Goal: Navigation & Orientation: Find specific page/section

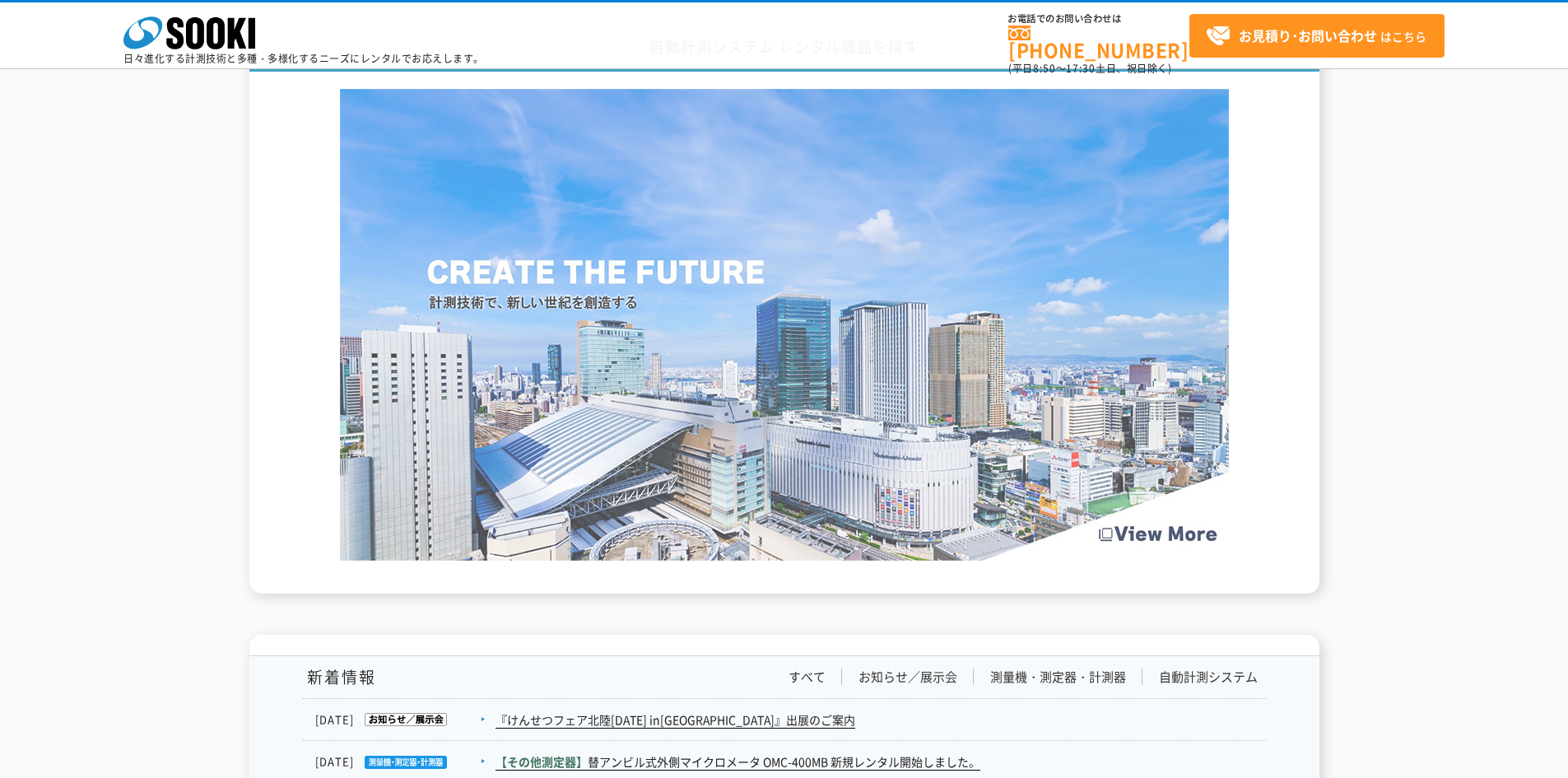
scroll to position [2469, 0]
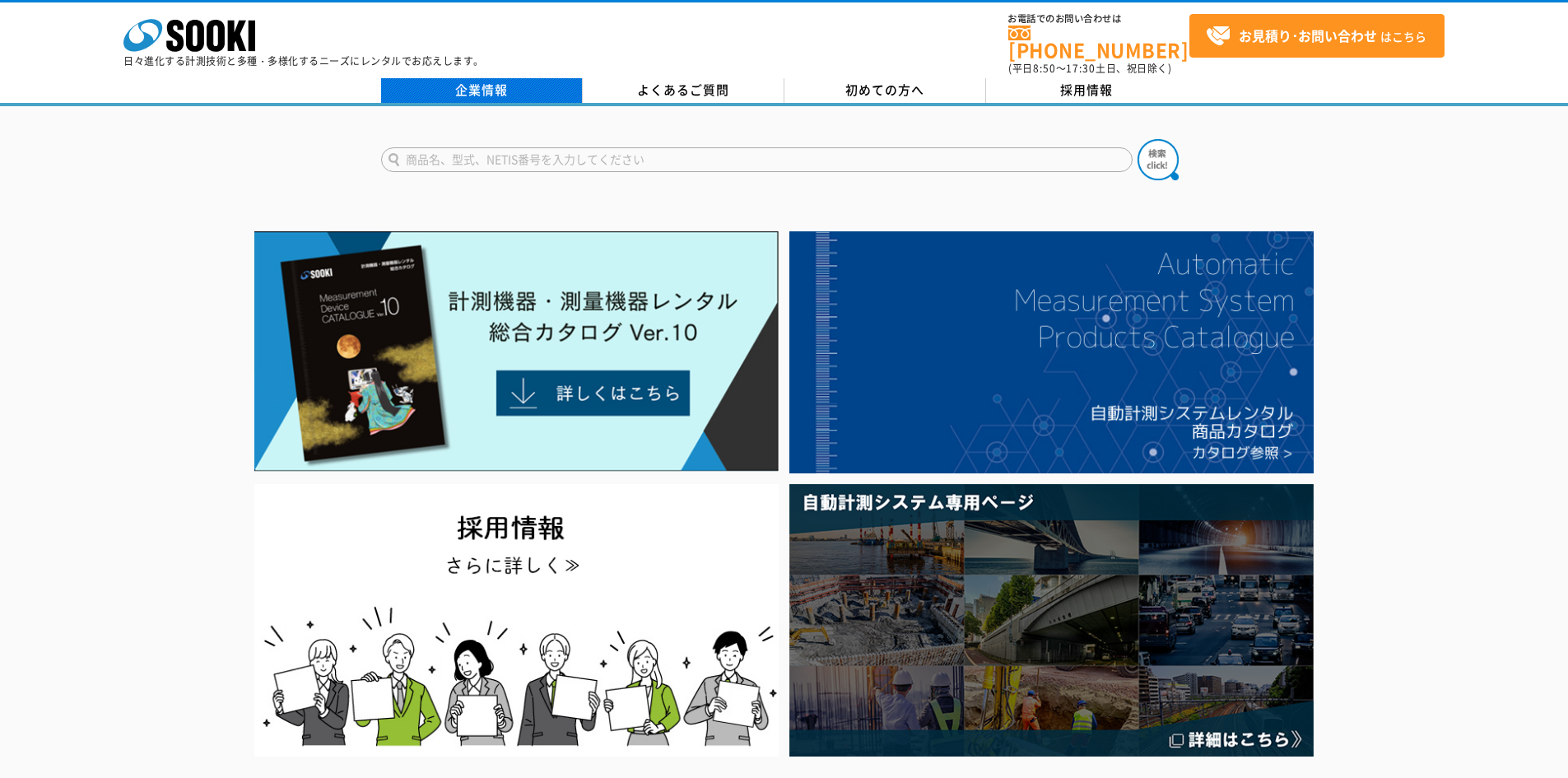
click at [470, 78] on link "企業情報" at bounding box center [481, 90] width 202 height 25
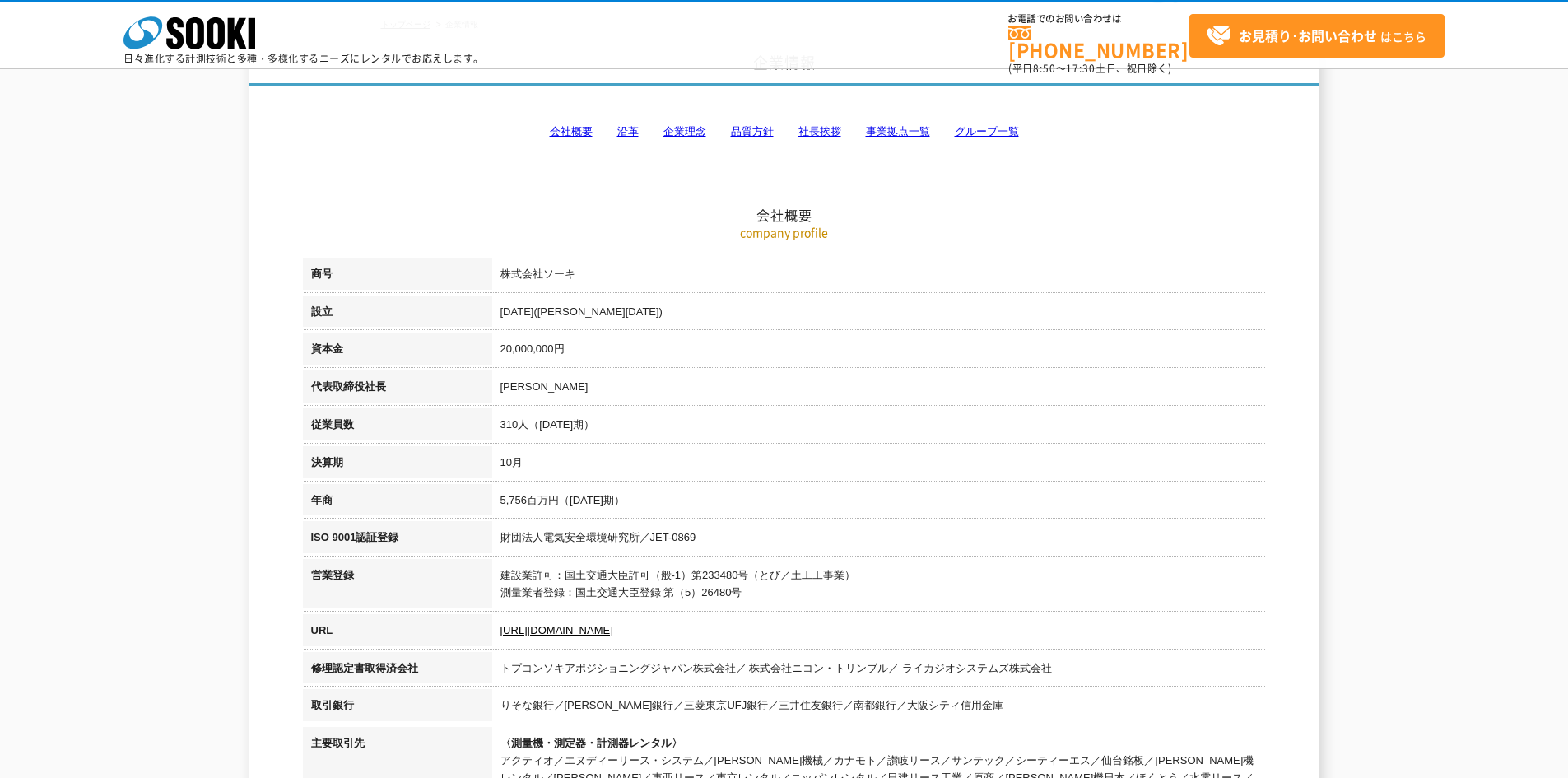
scroll to position [83, 0]
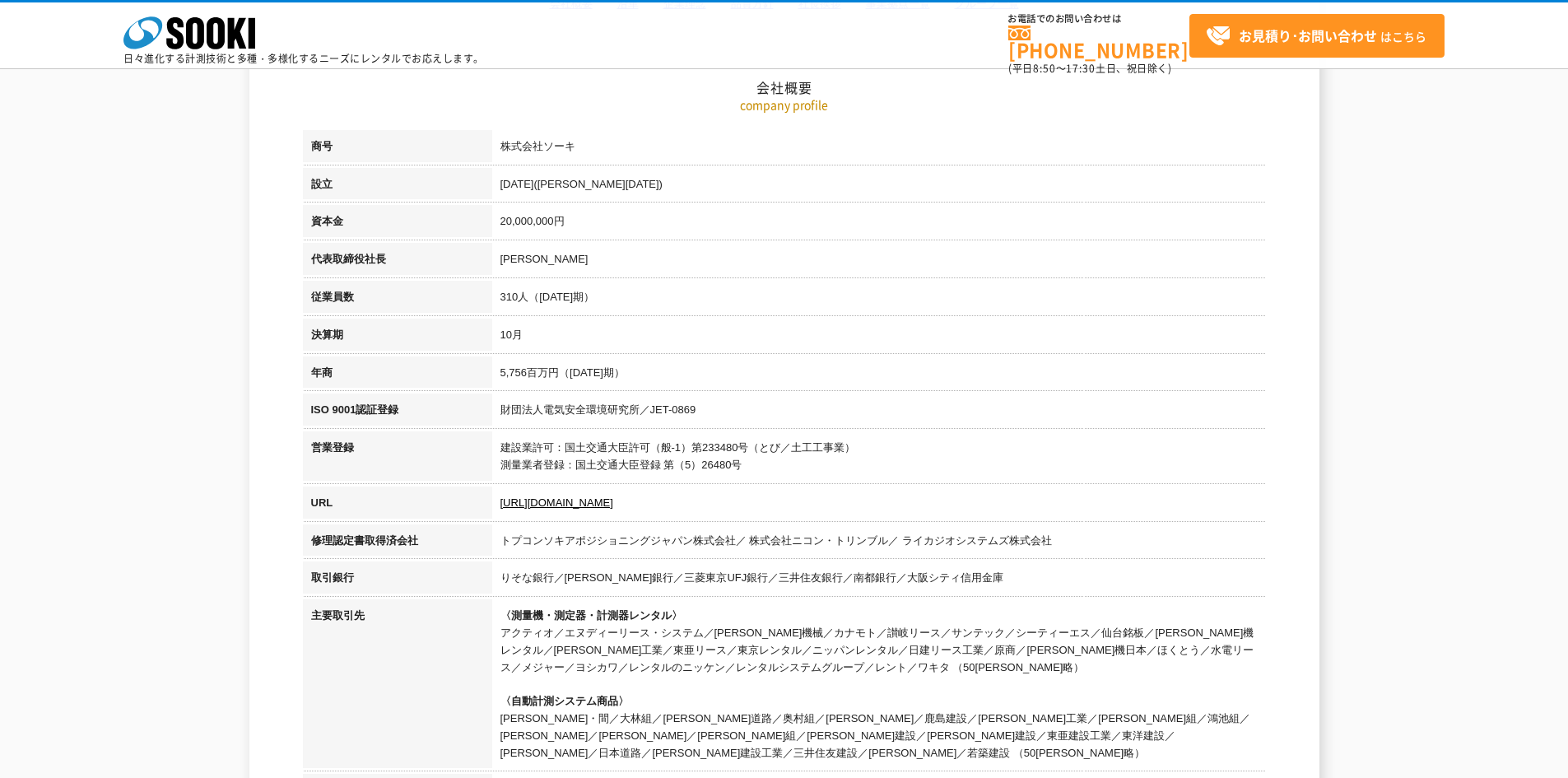
scroll to position [247, 0]
